Goal: Find specific page/section: Find specific page/section

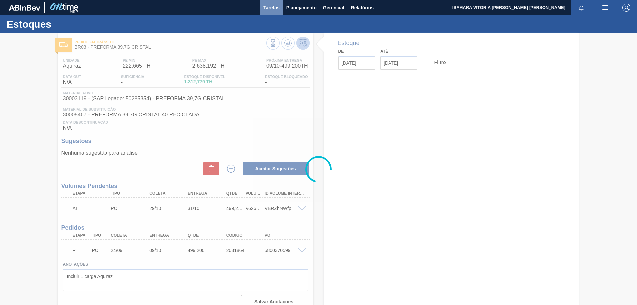
click at [265, 10] on span "Tarefas" at bounding box center [272, 8] width 16 height 8
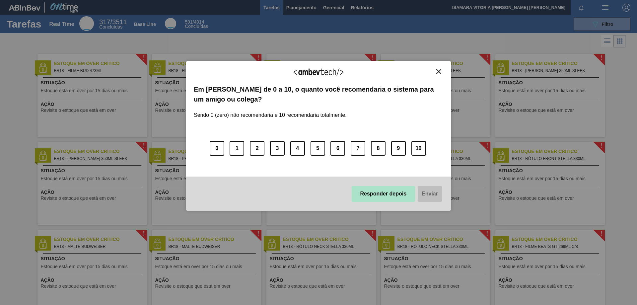
click at [401, 190] on button "Responder depois" at bounding box center [384, 194] width 64 height 16
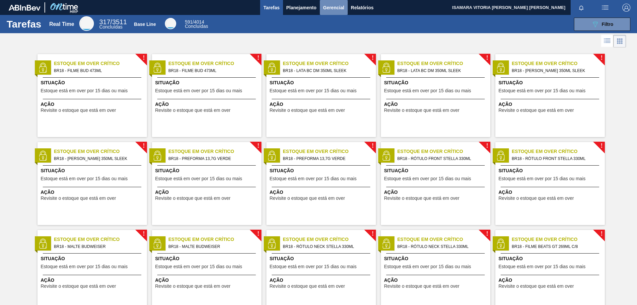
click at [324, 7] on span "Gerencial" at bounding box center [333, 8] width 21 height 8
click at [302, 9] on div at bounding box center [318, 152] width 637 height 305
click at [302, 9] on span "Planejamento" at bounding box center [302, 8] width 30 height 8
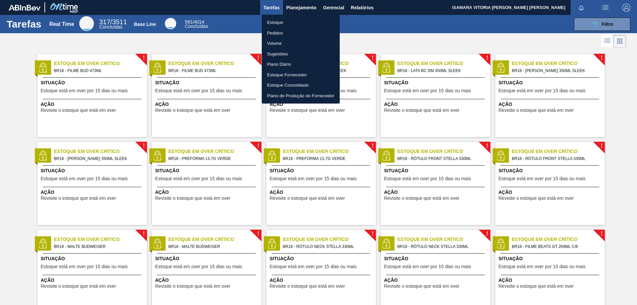
click at [285, 63] on li "Plano Diário" at bounding box center [301, 64] width 78 height 11
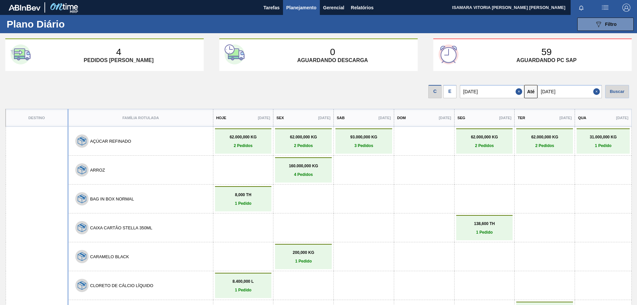
click at [595, 93] on button "Close" at bounding box center [598, 91] width 9 height 13
click at [564, 95] on input "text" at bounding box center [570, 91] width 64 height 13
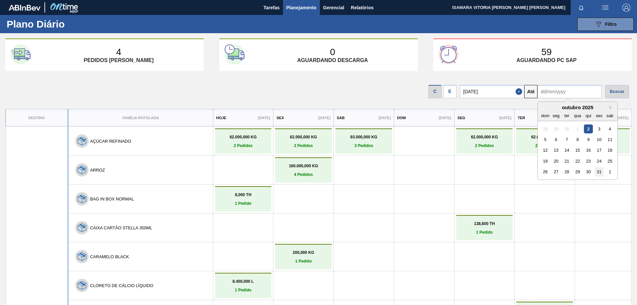
click at [602, 173] on div "31" at bounding box center [599, 171] width 9 height 9
type input "[DATE]"
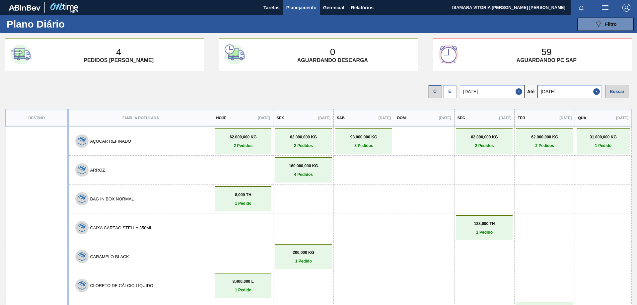
click at [619, 94] on div "Buscar" at bounding box center [618, 91] width 24 height 13
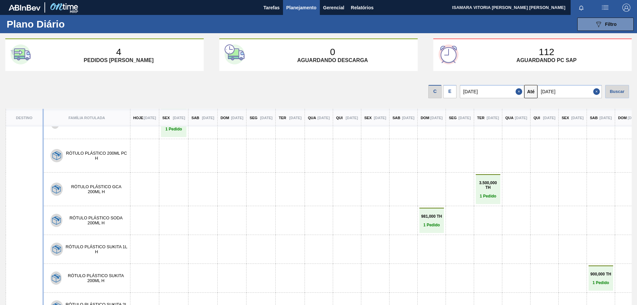
scroll to position [28, 0]
